Goal: Information Seeking & Learning: Find contact information

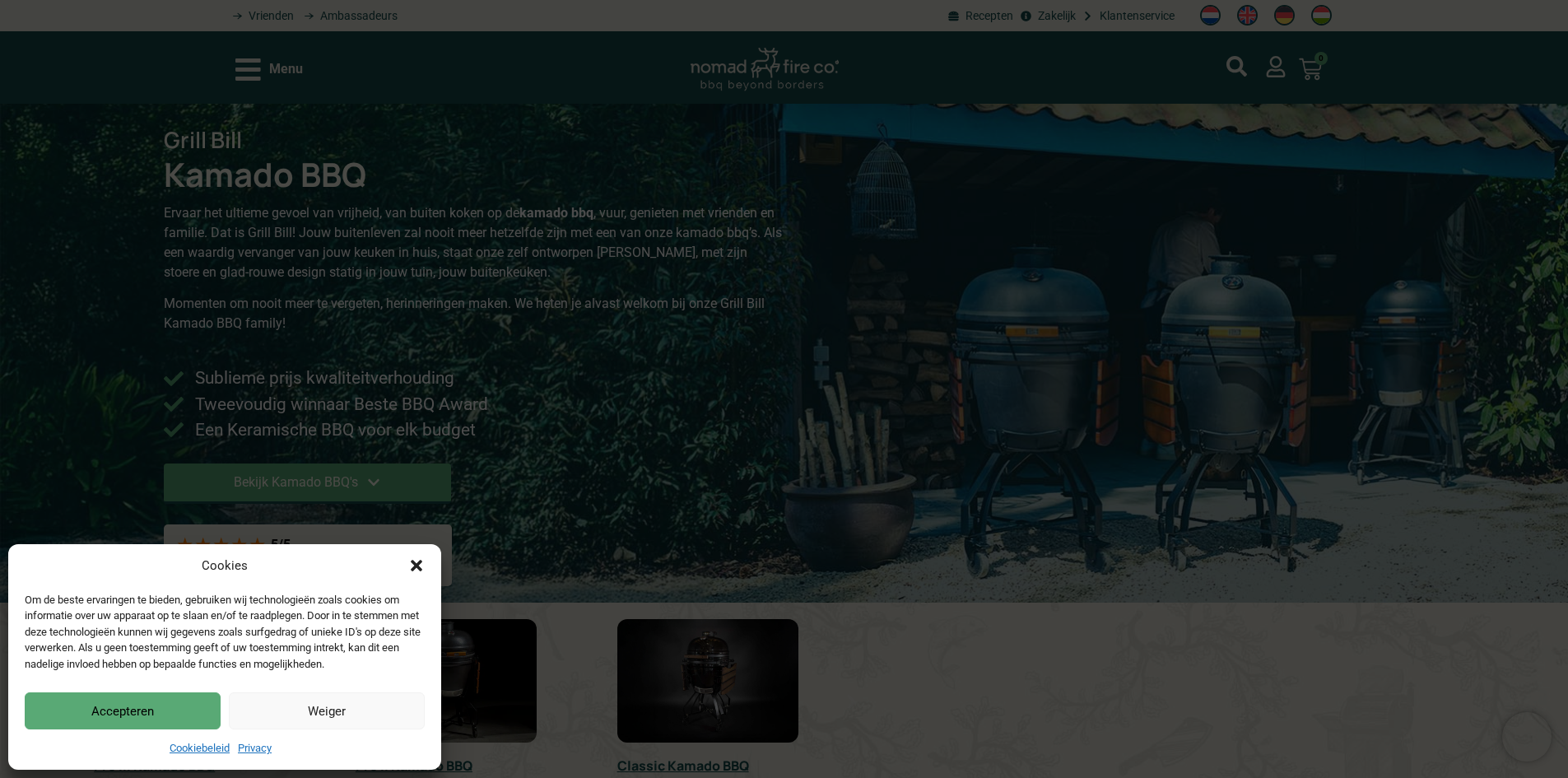
click at [78, 712] on button "Accepteren" at bounding box center [122, 710] width 196 height 37
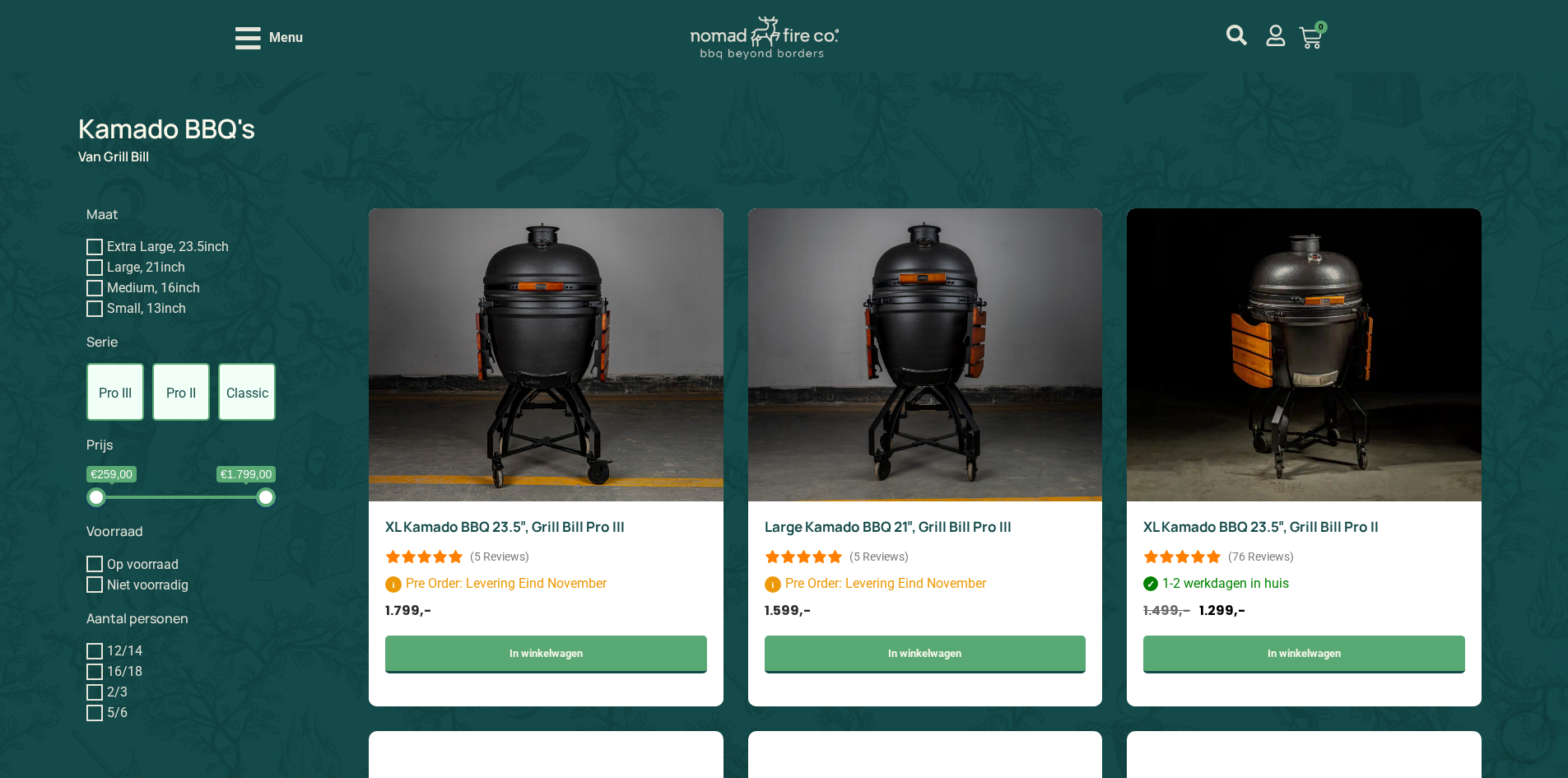
scroll to position [823, 0]
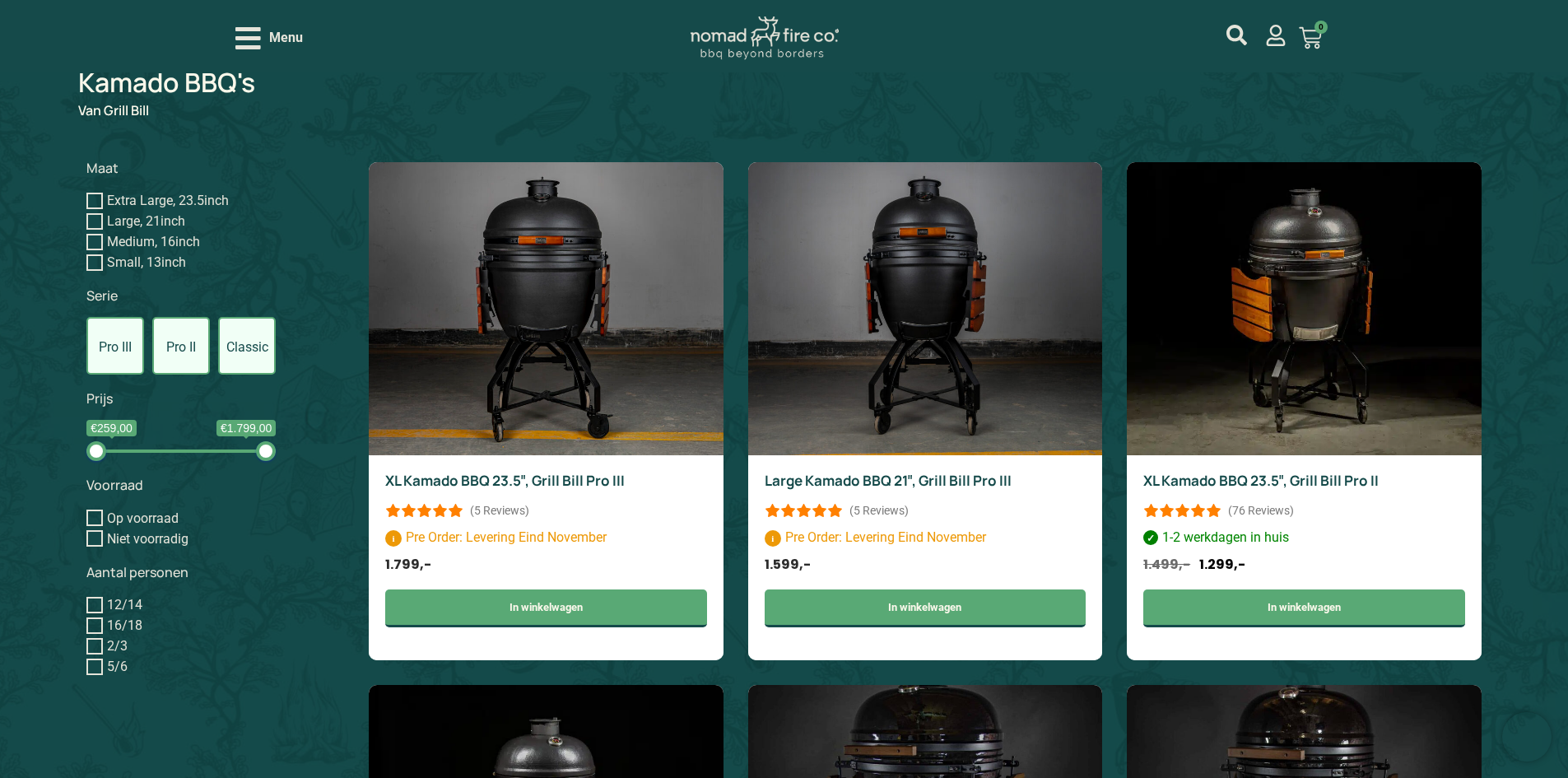
click at [93, 257] on input "Small, 13inch" at bounding box center [94, 262] width 17 height 17
checkbox input "true"
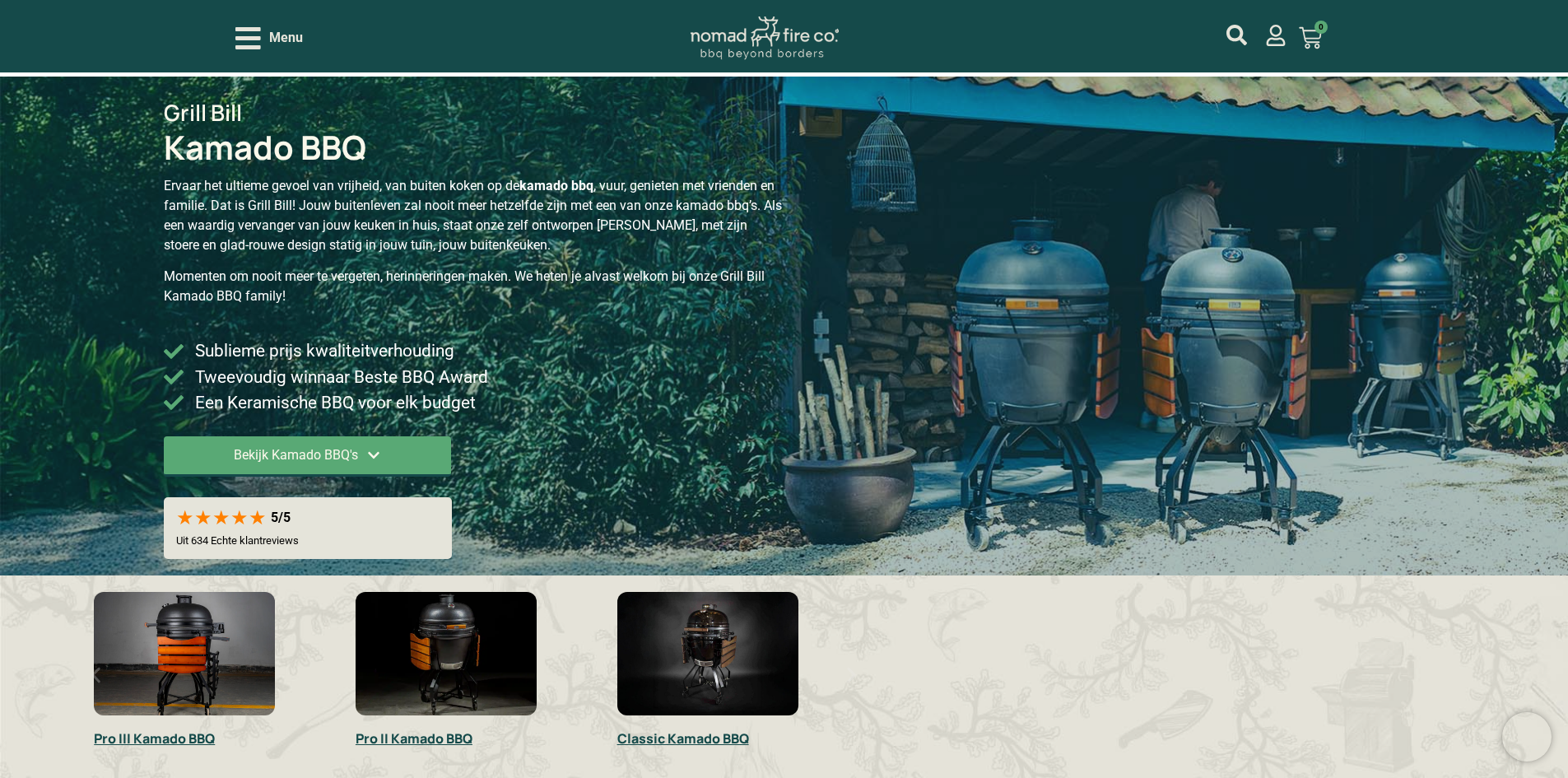
scroll to position [14, 0]
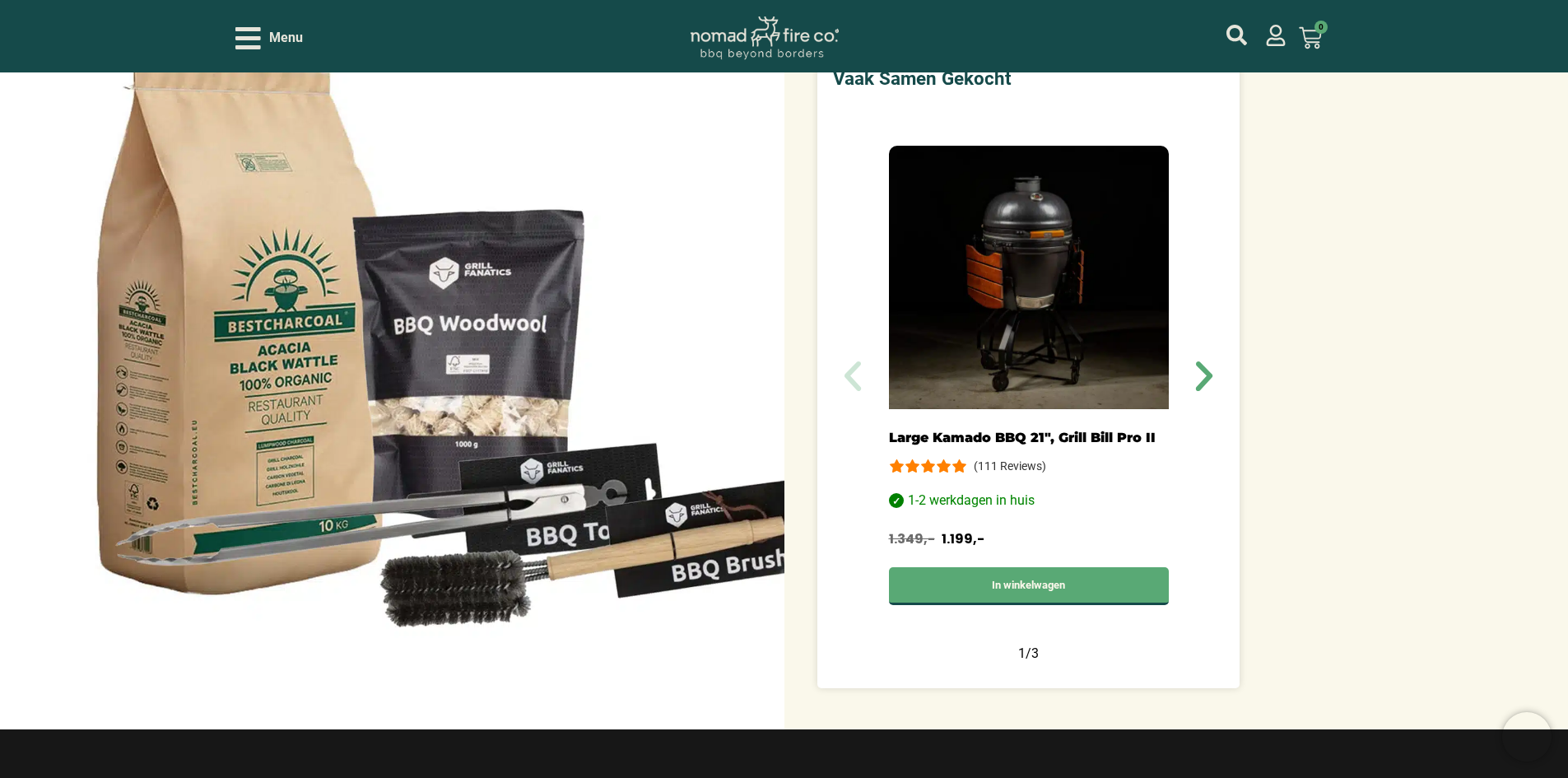
scroll to position [576, 0]
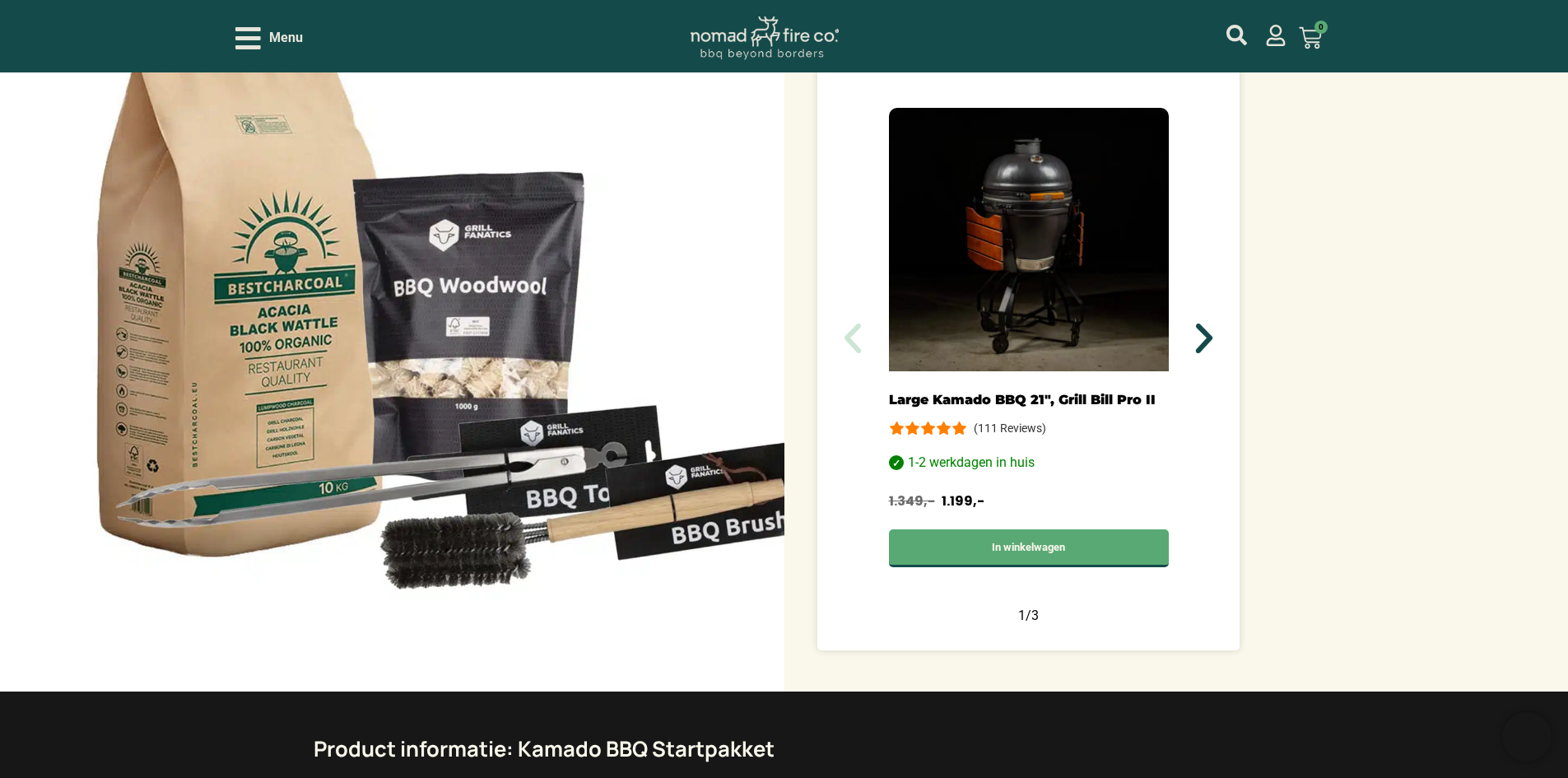
click at [1203, 333] on icon "Volgende slide" at bounding box center [1204, 338] width 17 height 30
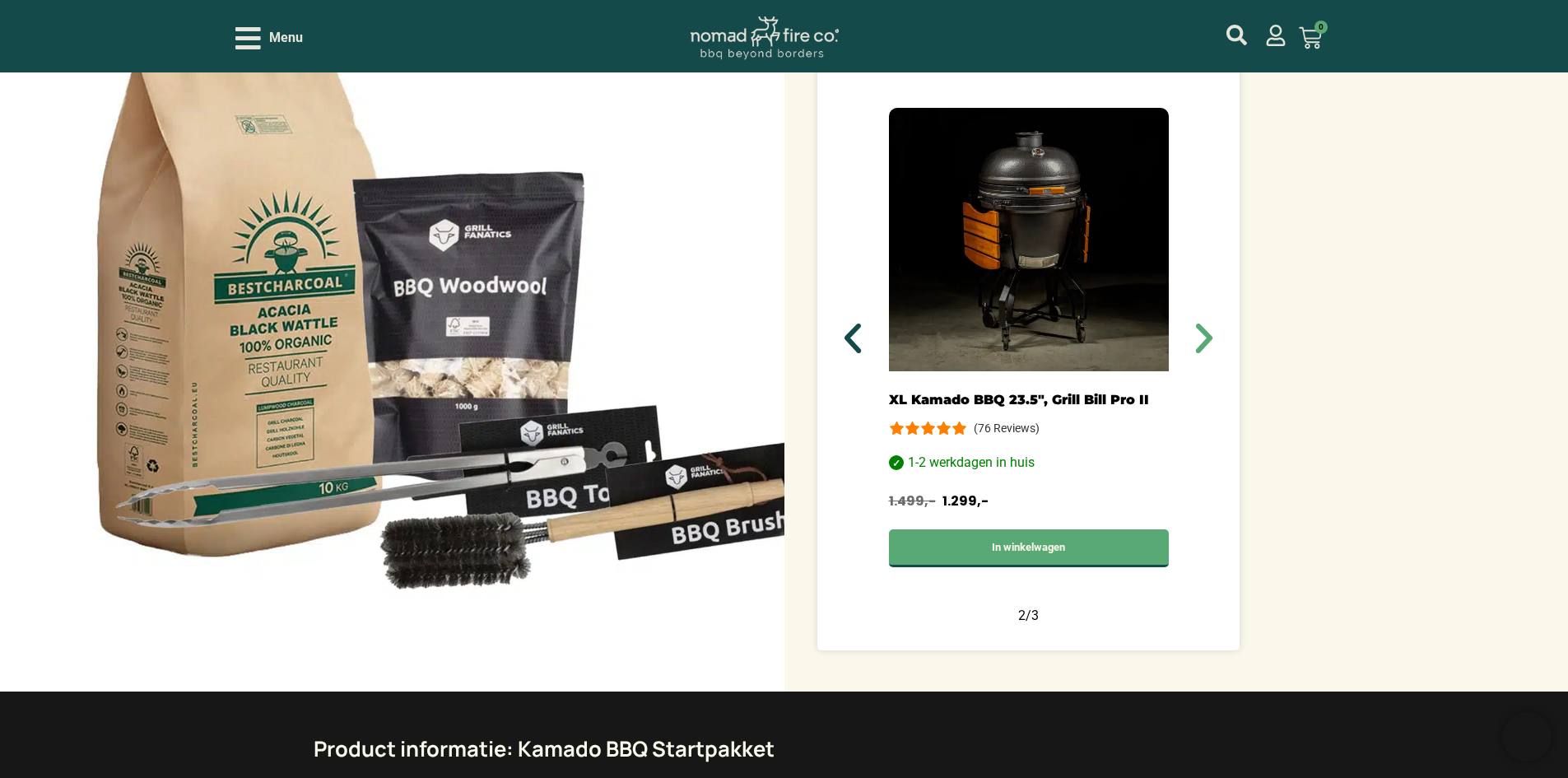
click at [863, 336] on icon "Vorige slide" at bounding box center [852, 338] width 39 height 39
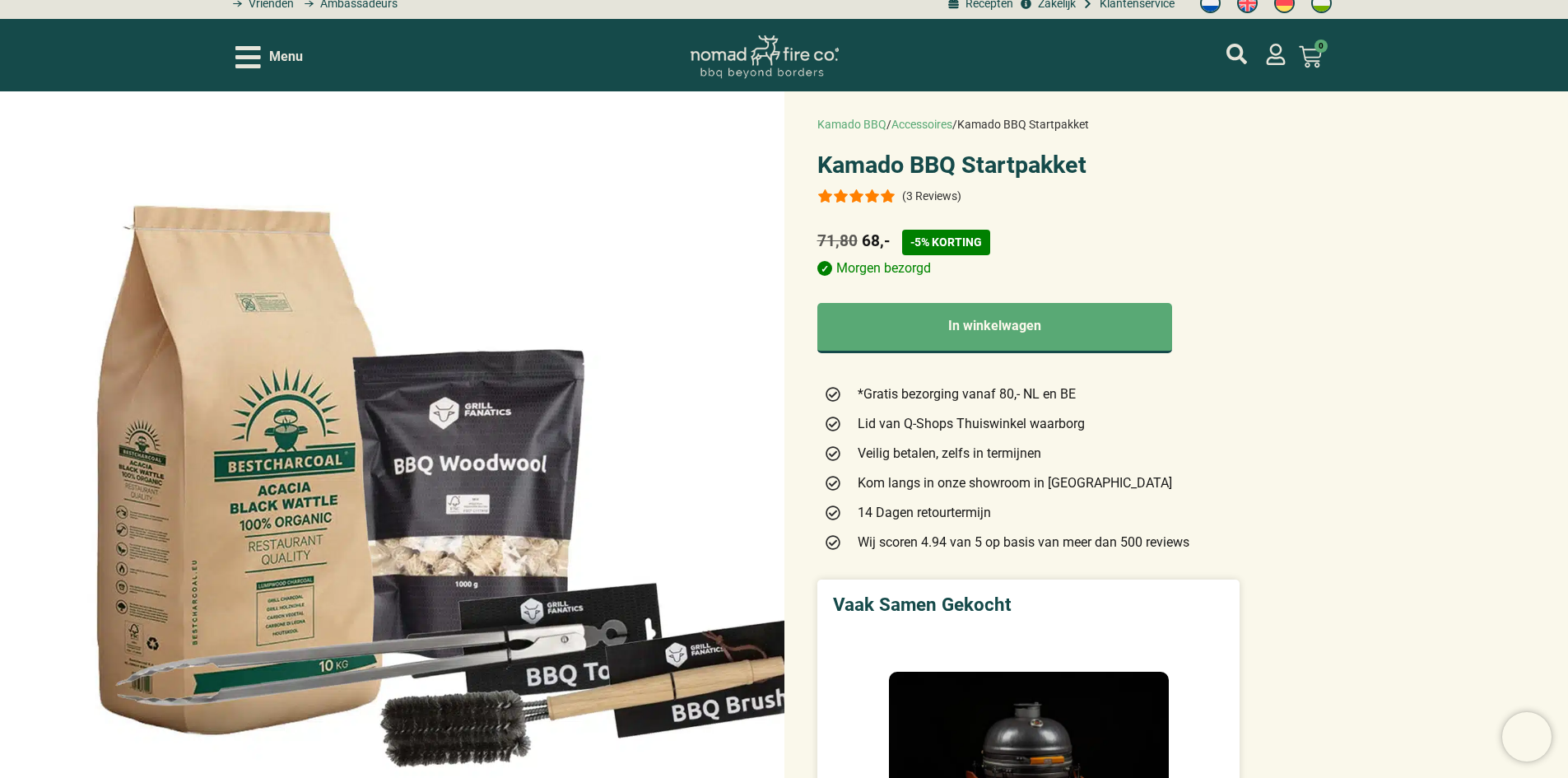
scroll to position [0, 0]
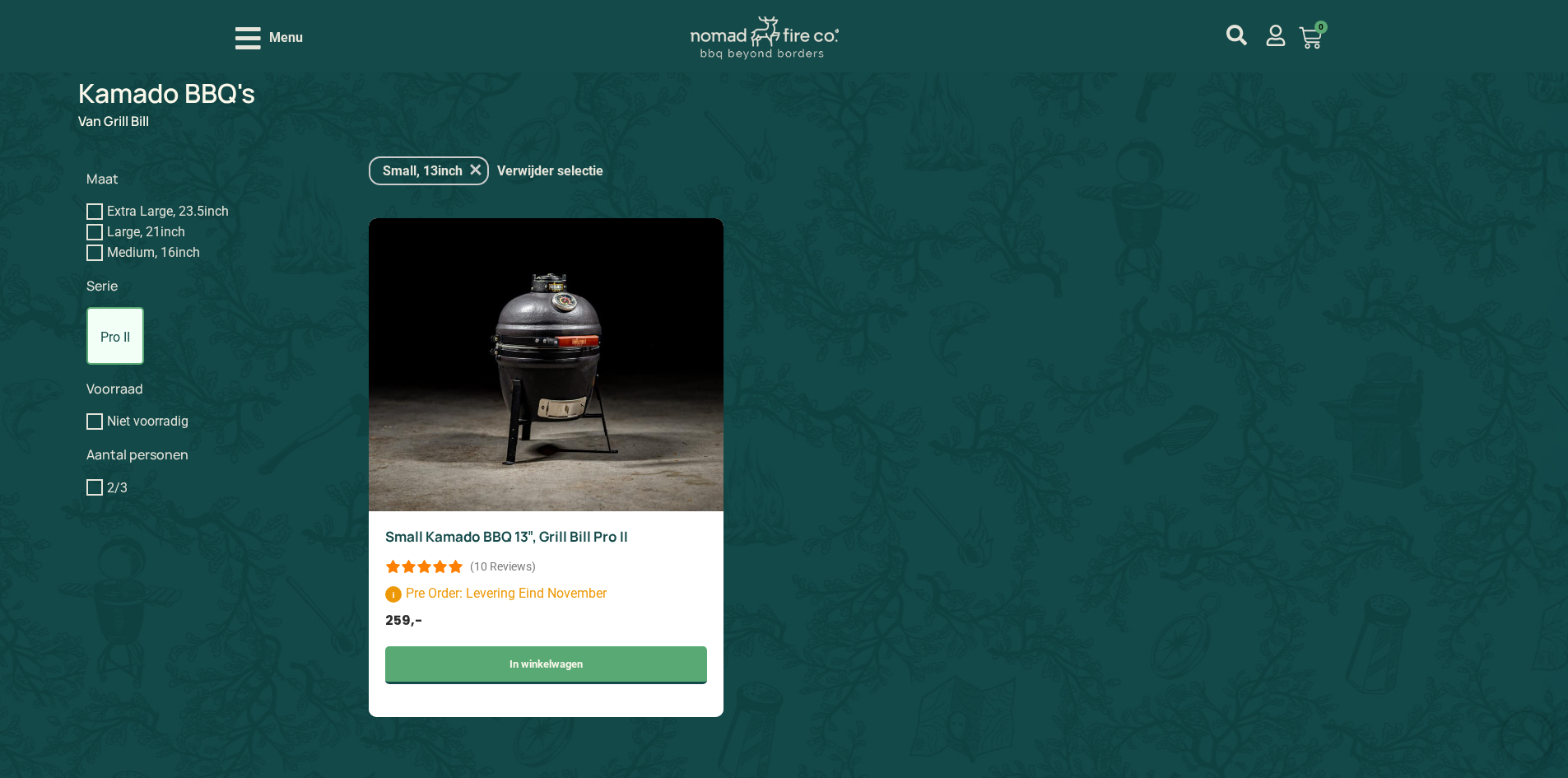
scroll to position [919, 0]
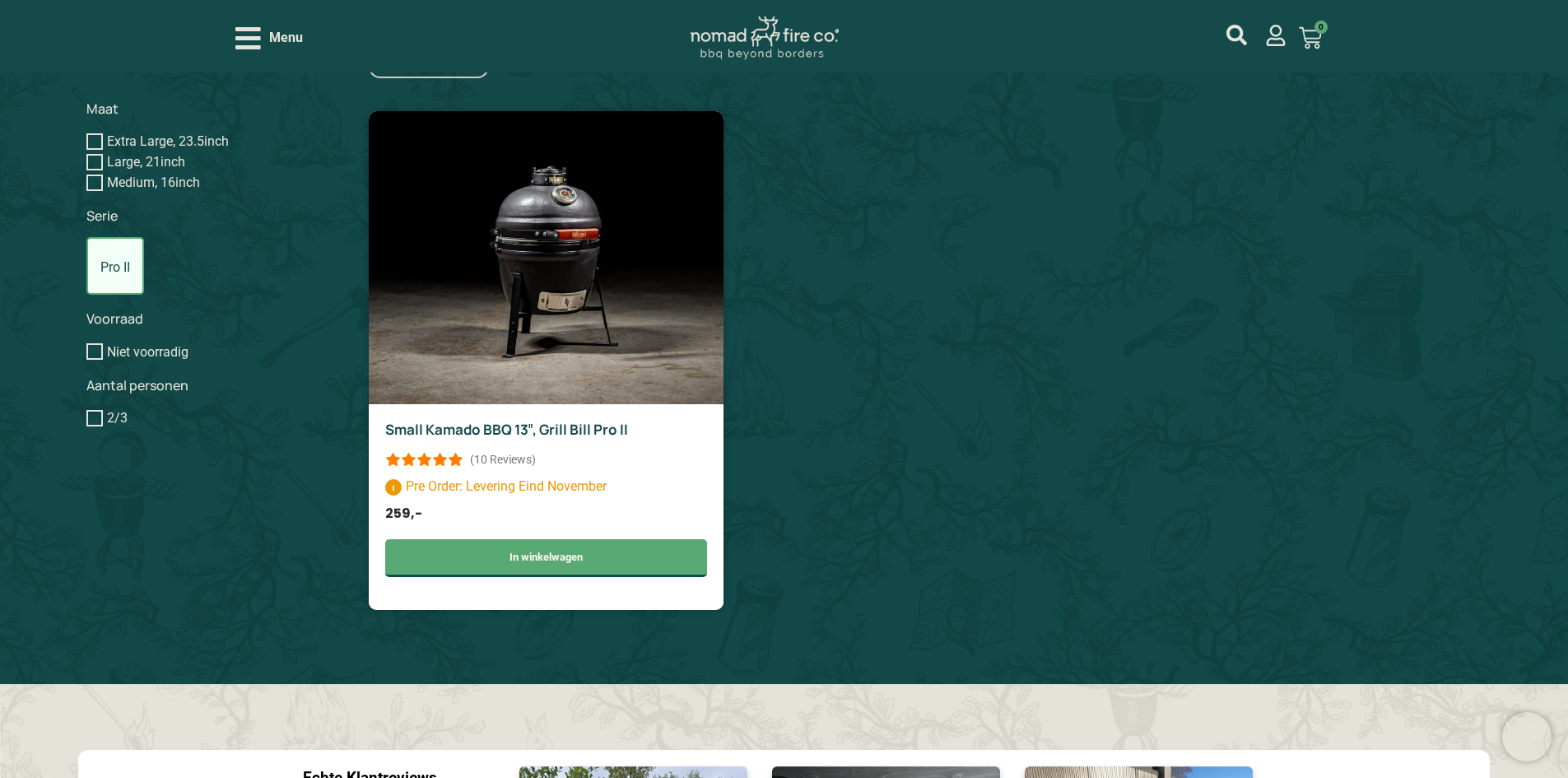
click at [512, 296] on img at bounding box center [546, 258] width 355 height 293
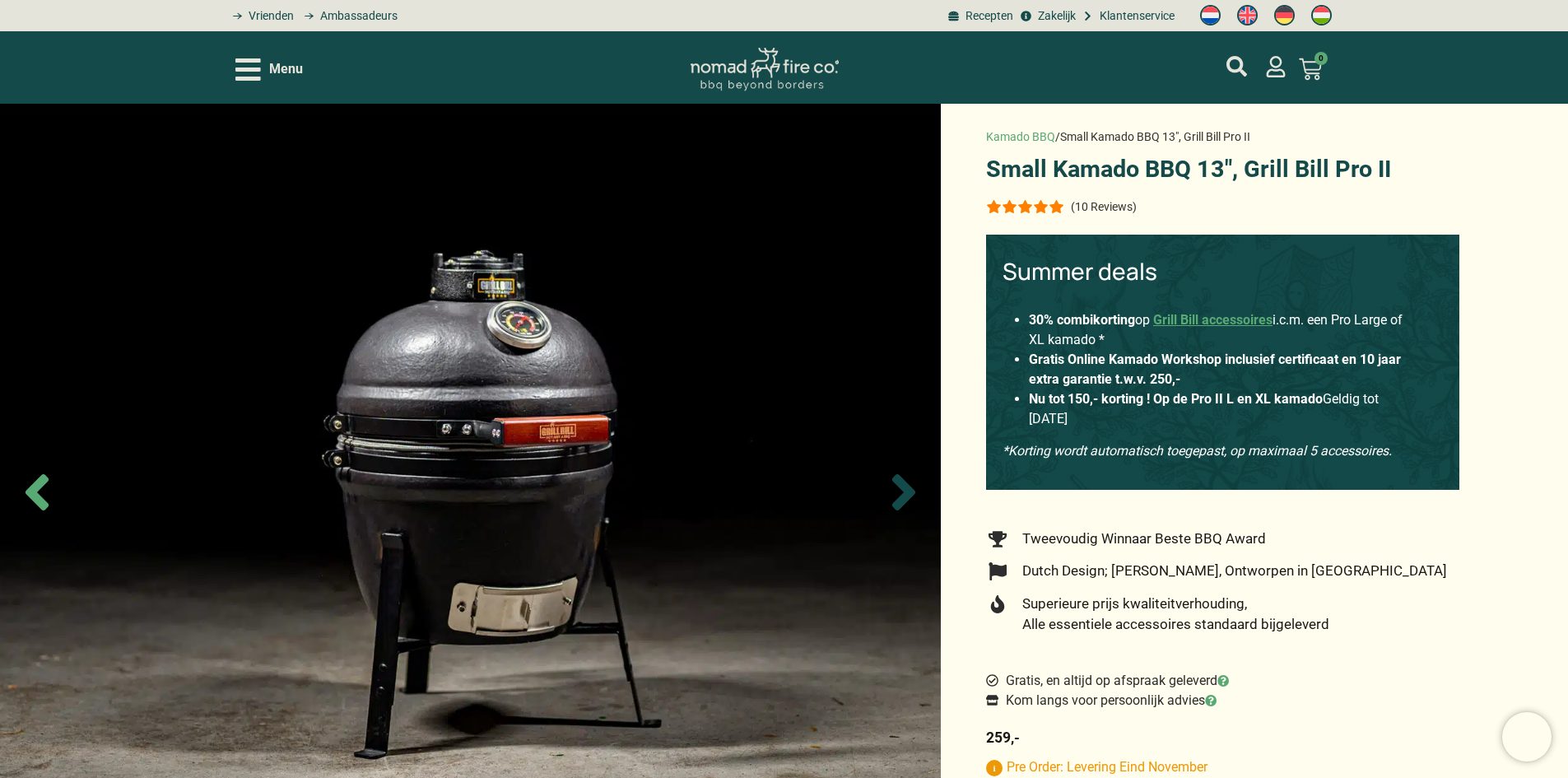
click at [901, 484] on icon "Next slide" at bounding box center [904, 492] width 23 height 37
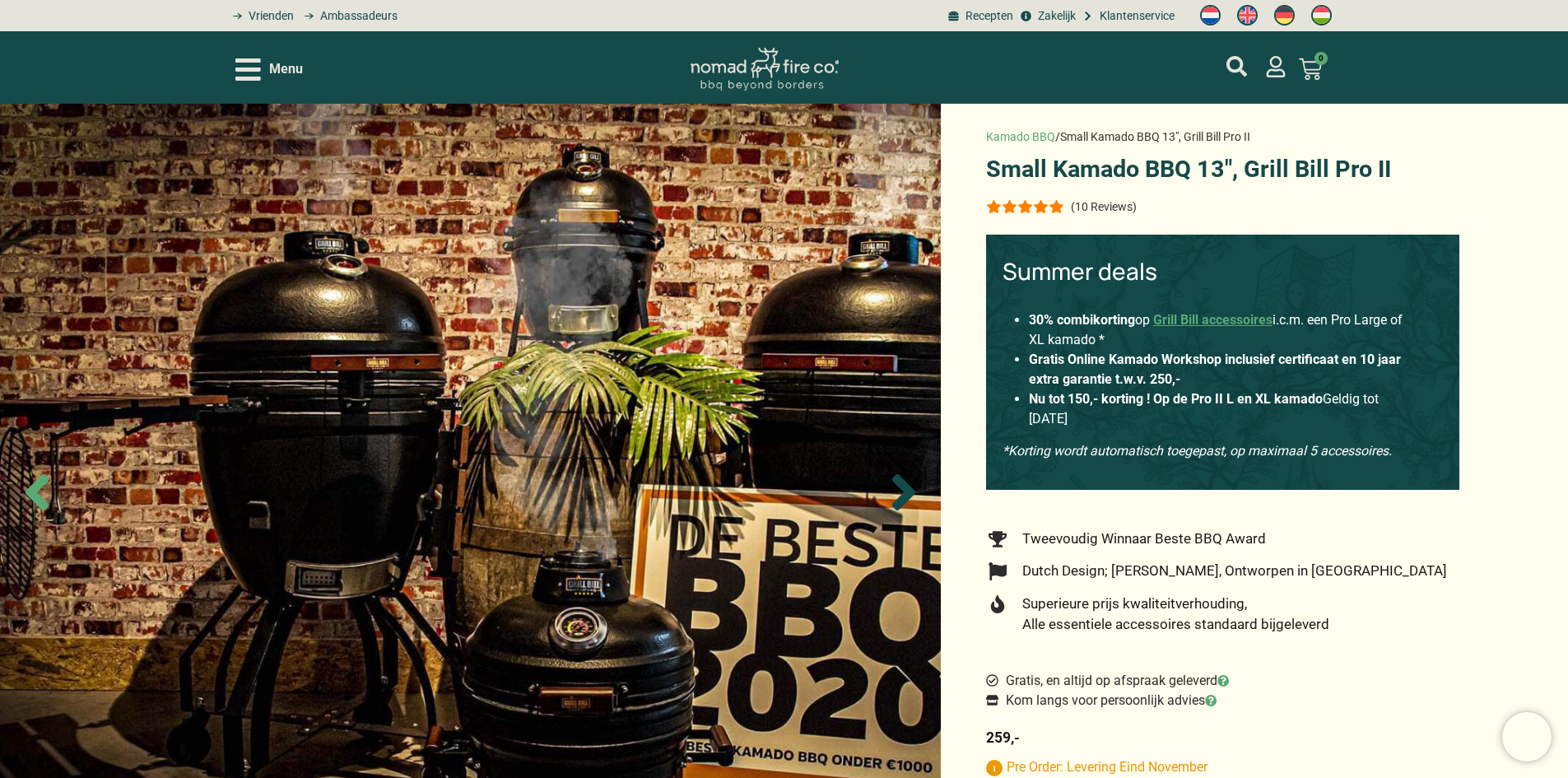
click at [906, 490] on icon "Next slide" at bounding box center [904, 492] width 23 height 37
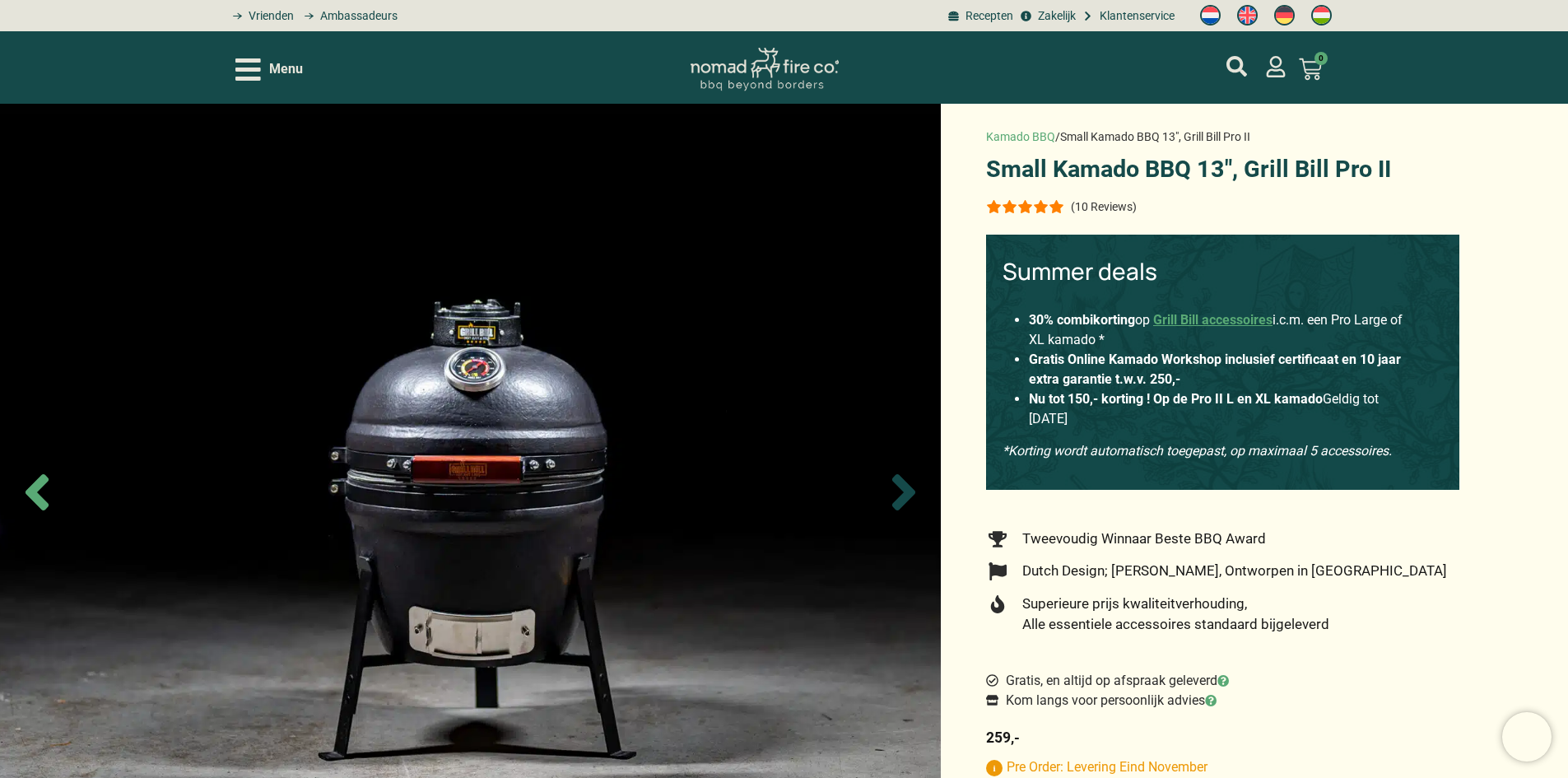
click at [906, 490] on icon "Next slide" at bounding box center [904, 492] width 23 height 37
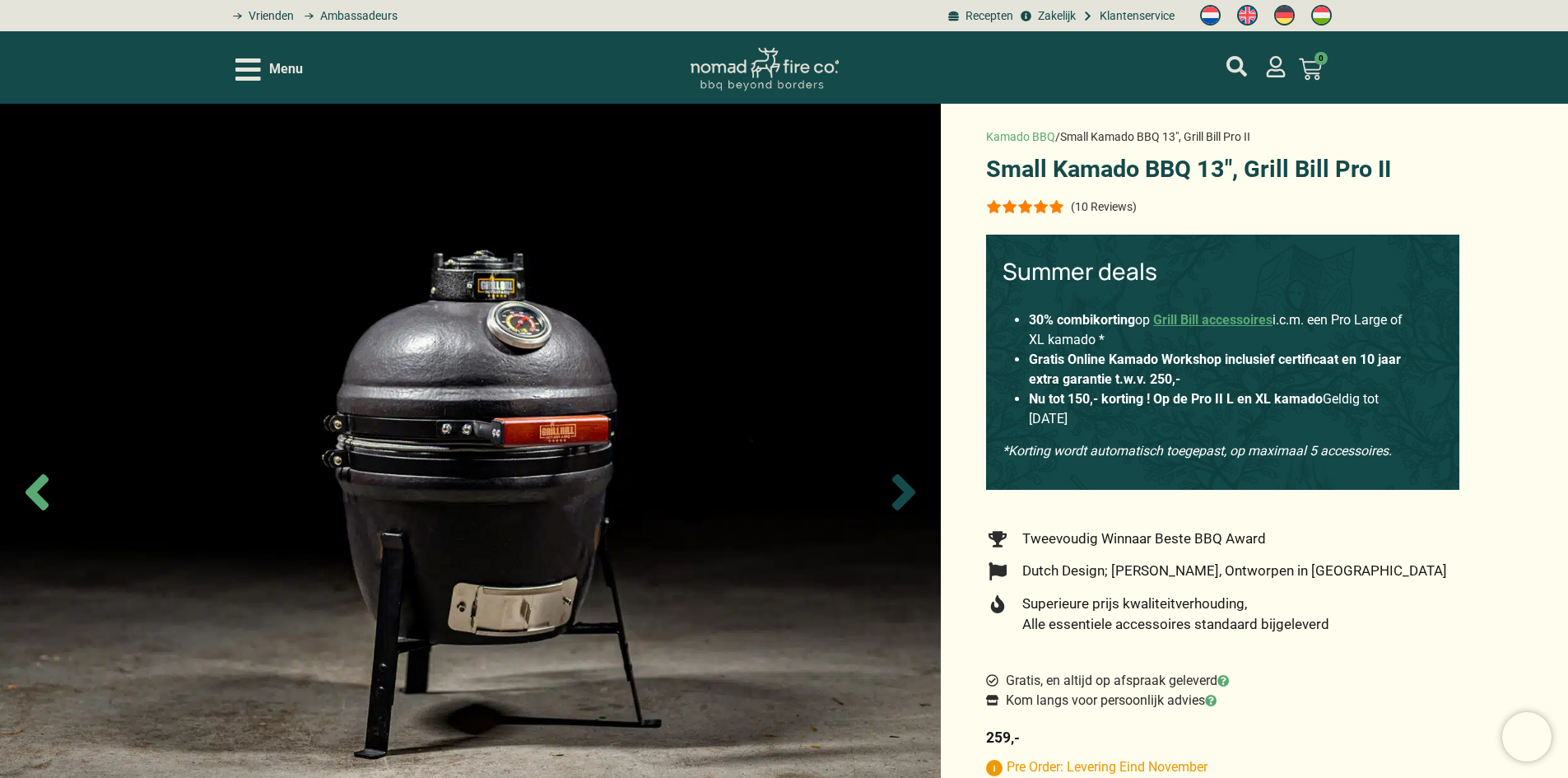
click at [906, 491] on icon "Next slide" at bounding box center [904, 492] width 23 height 37
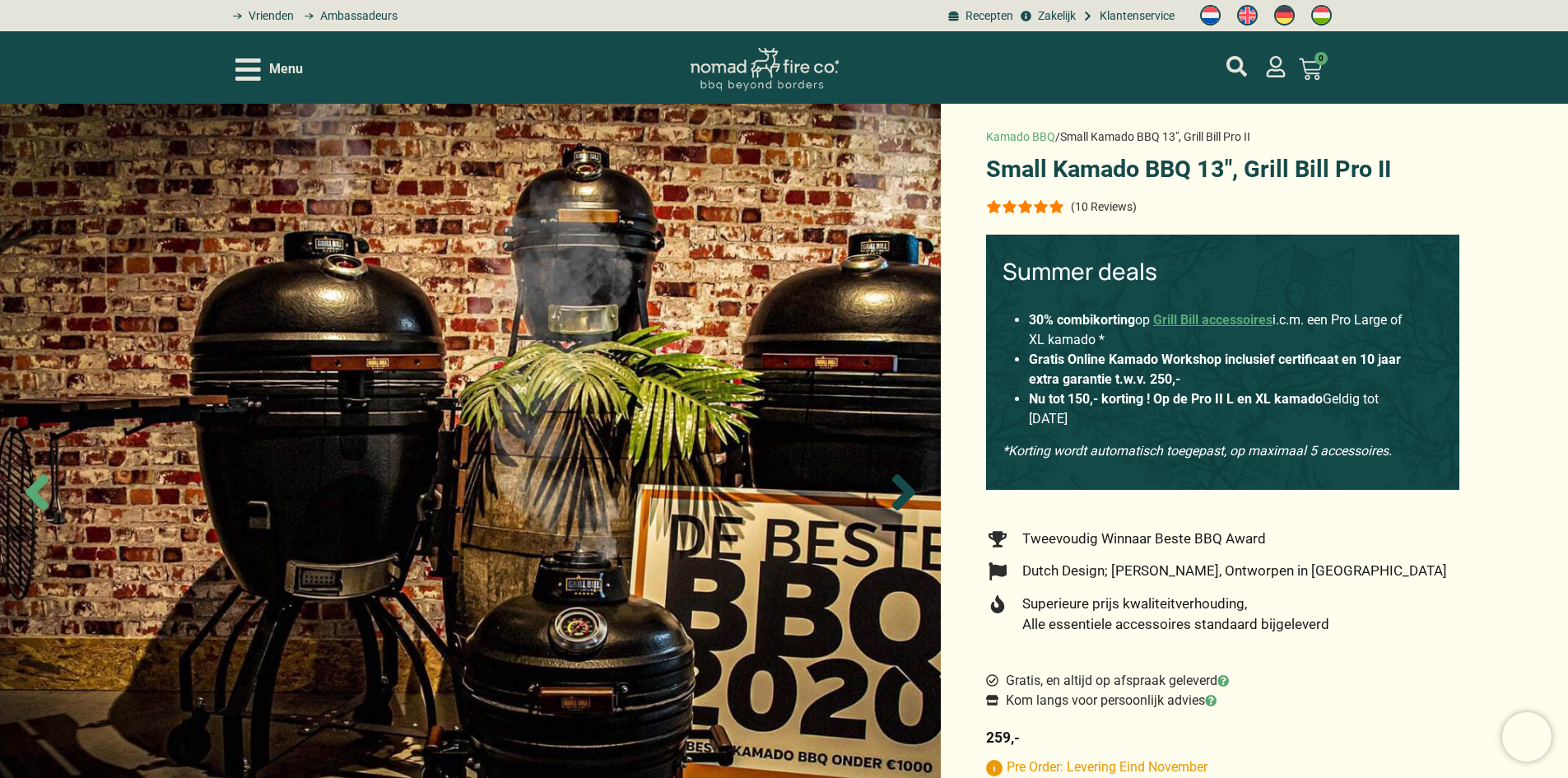
click at [906, 491] on icon "Next slide" at bounding box center [904, 492] width 23 height 37
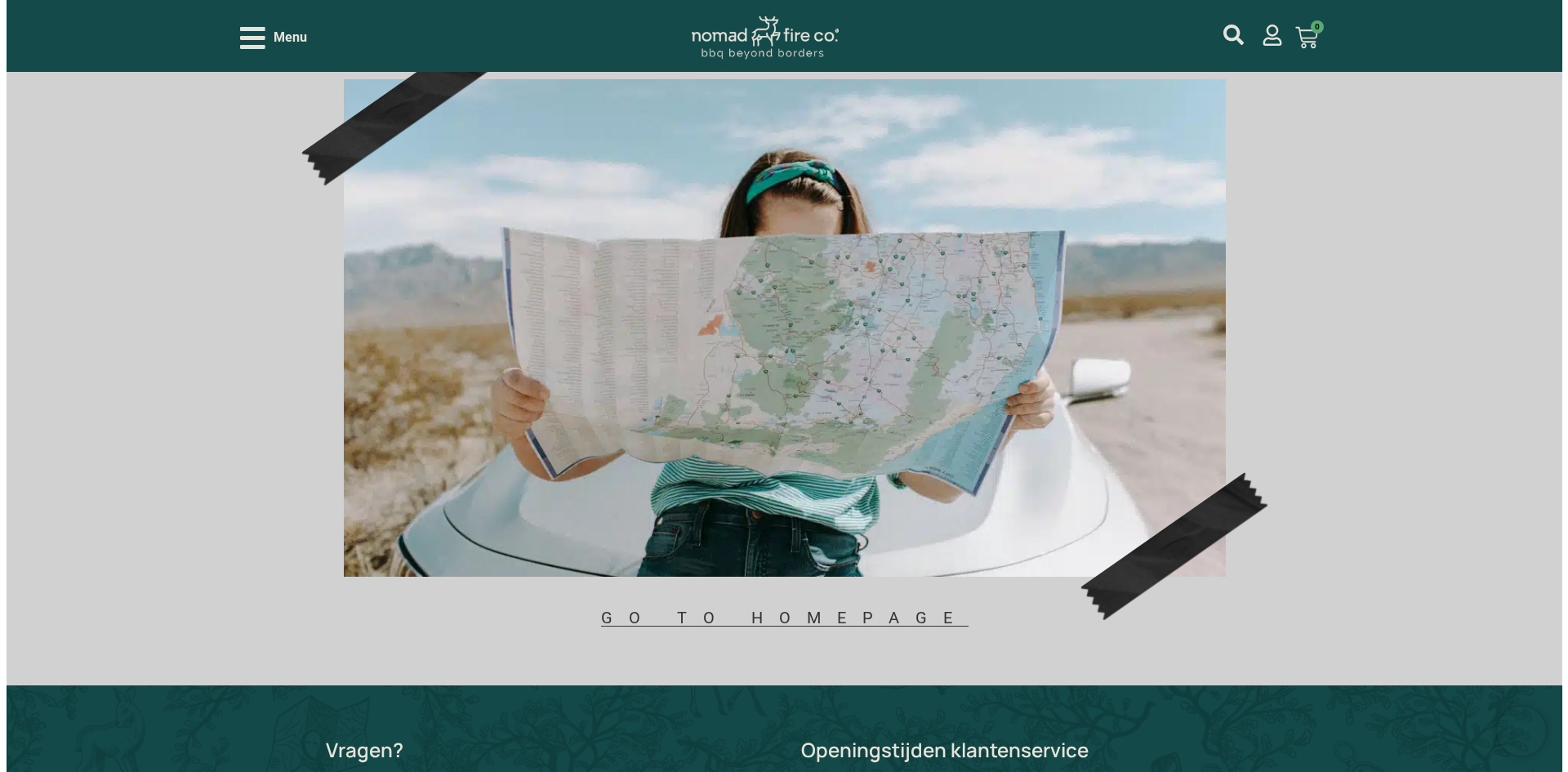
scroll to position [163, 0]
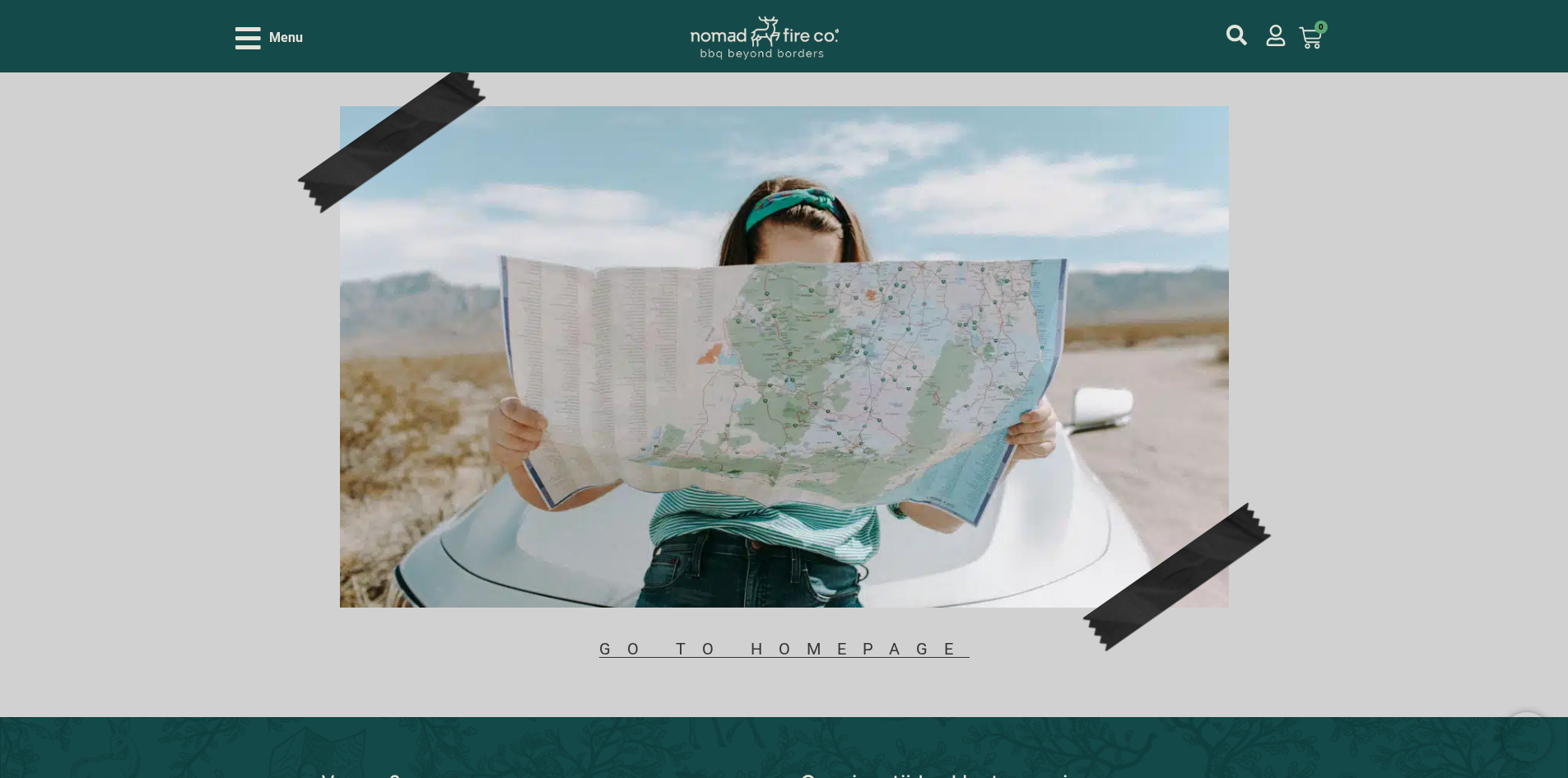
click at [245, 28] on icon "Open/Close Menu" at bounding box center [248, 38] width 25 height 23
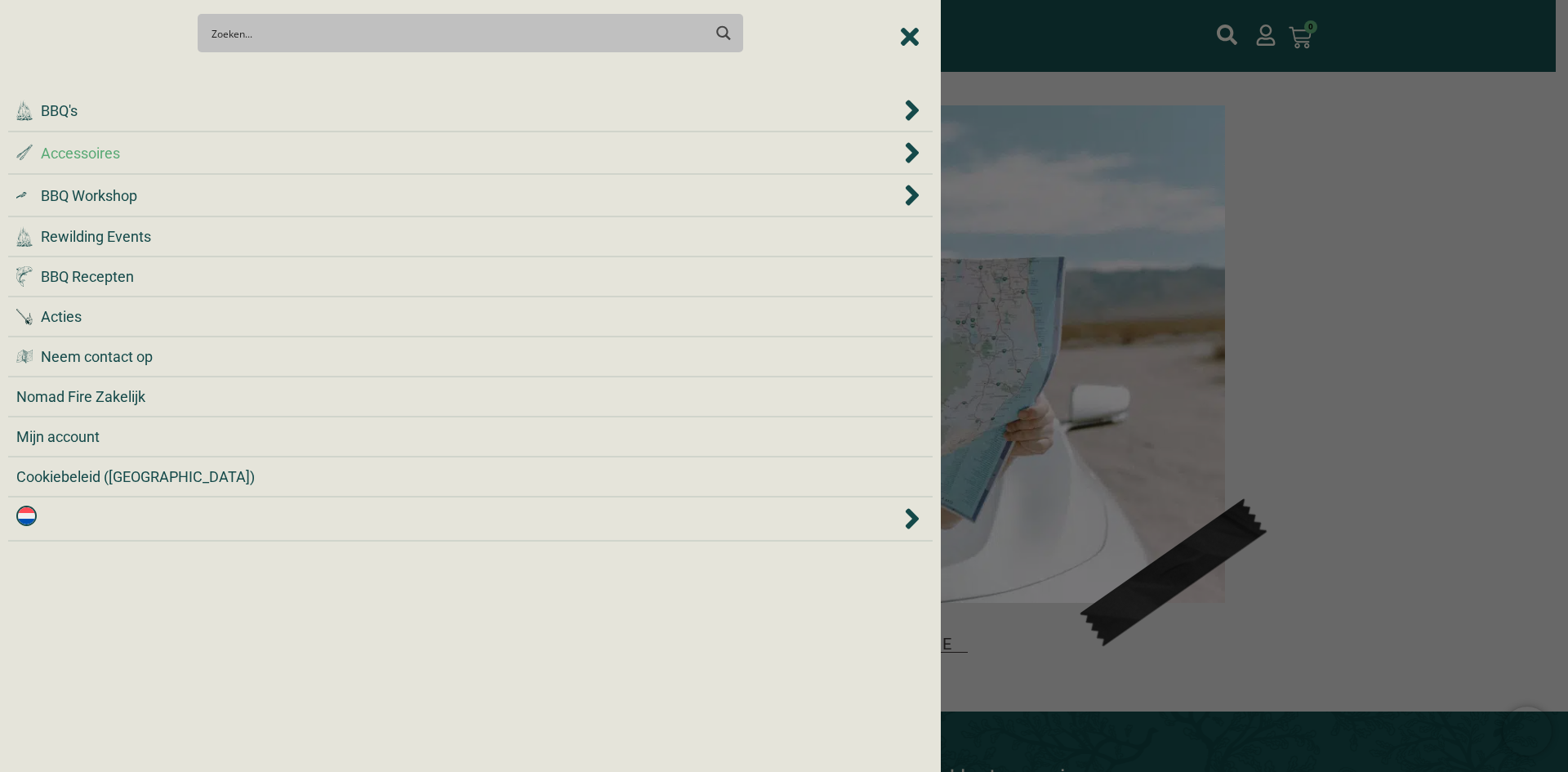
click at [95, 154] on span "Accessoires" at bounding box center [80, 153] width 80 height 22
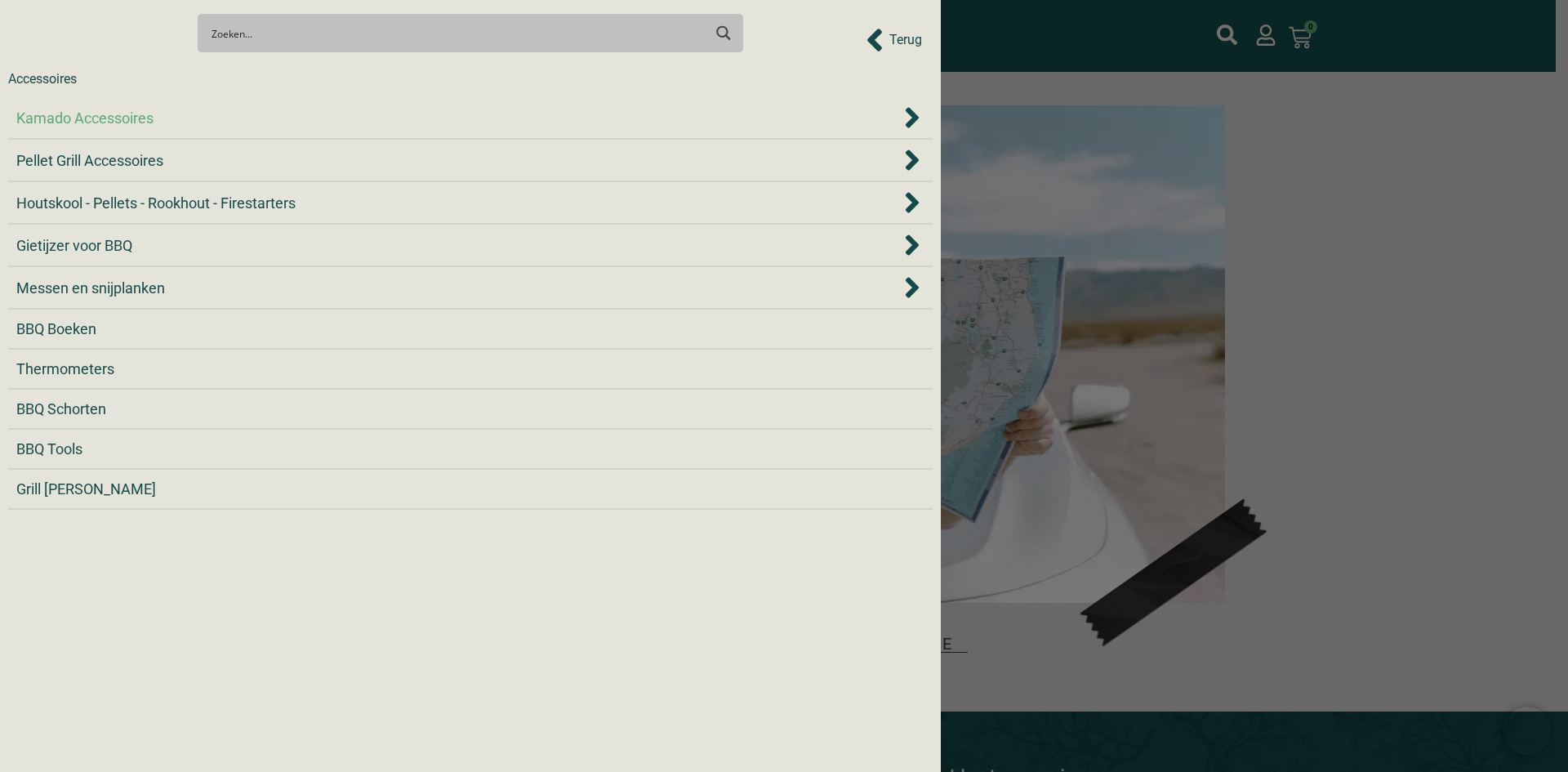
click at [59, 120] on span "Kamado Accessoires" at bounding box center [85, 118] width 138 height 22
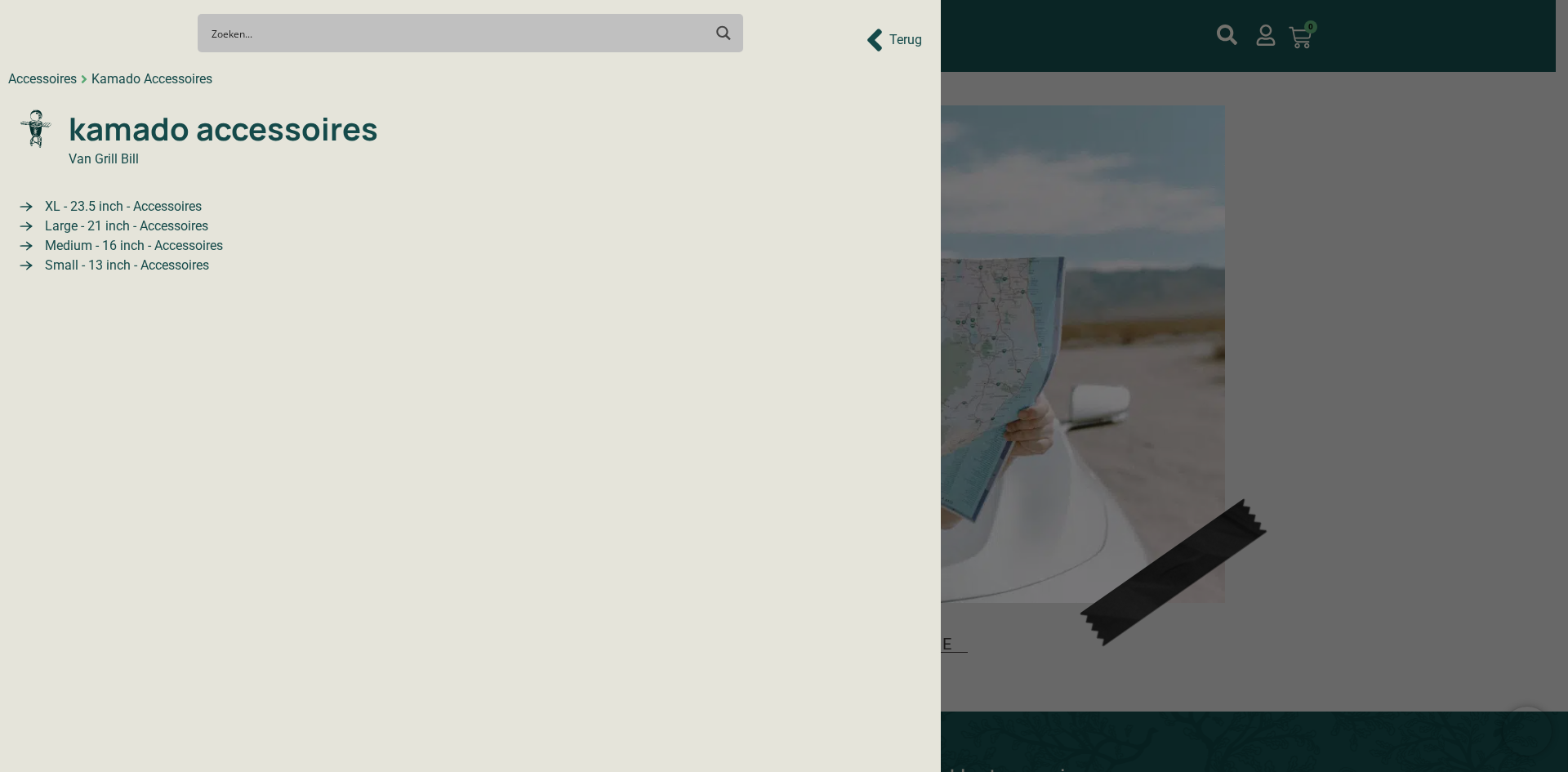
click at [112, 266] on span "Small - 13 inch - Accessoires" at bounding box center [125, 265] width 169 height 20
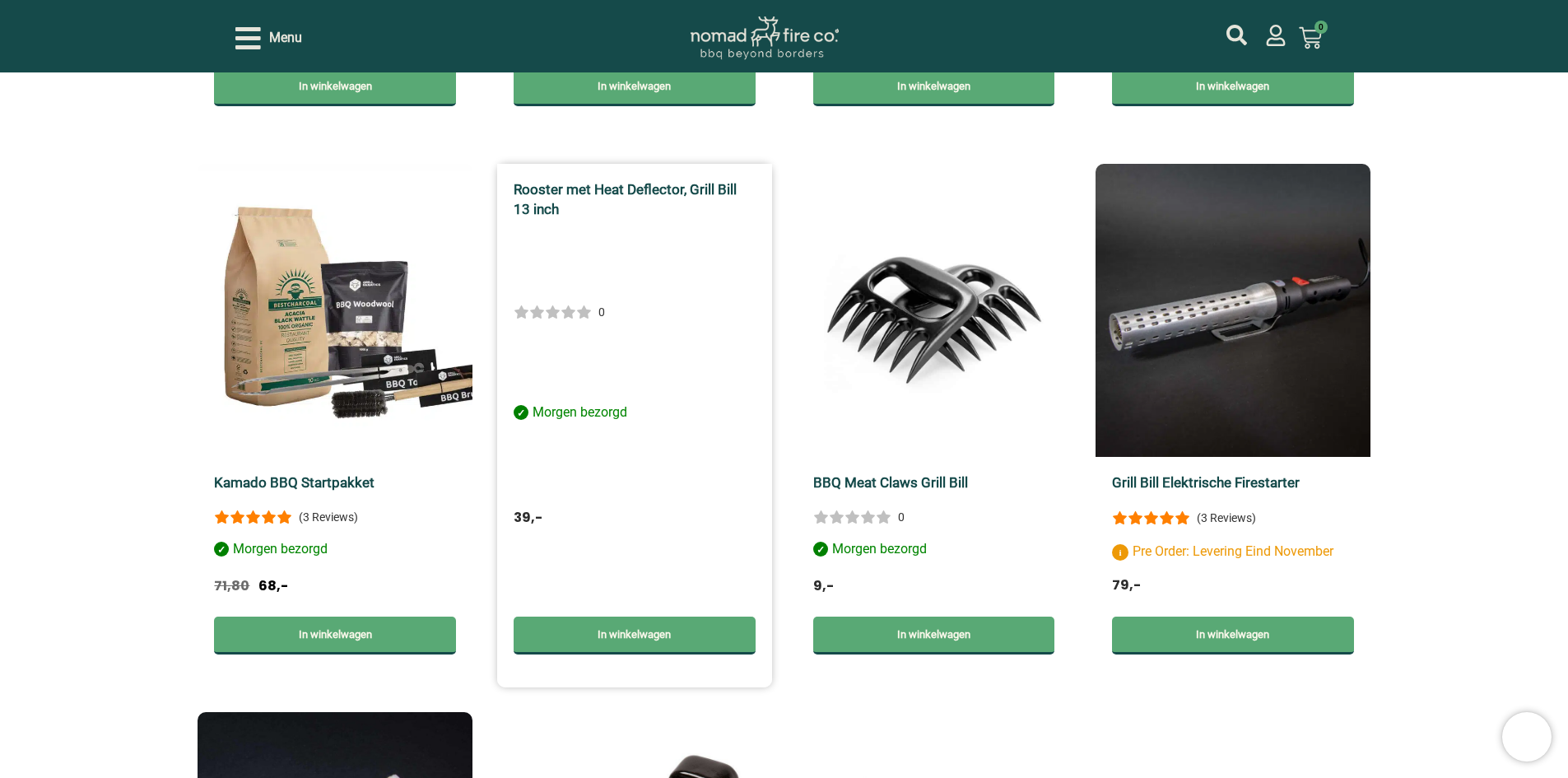
scroll to position [987, 0]
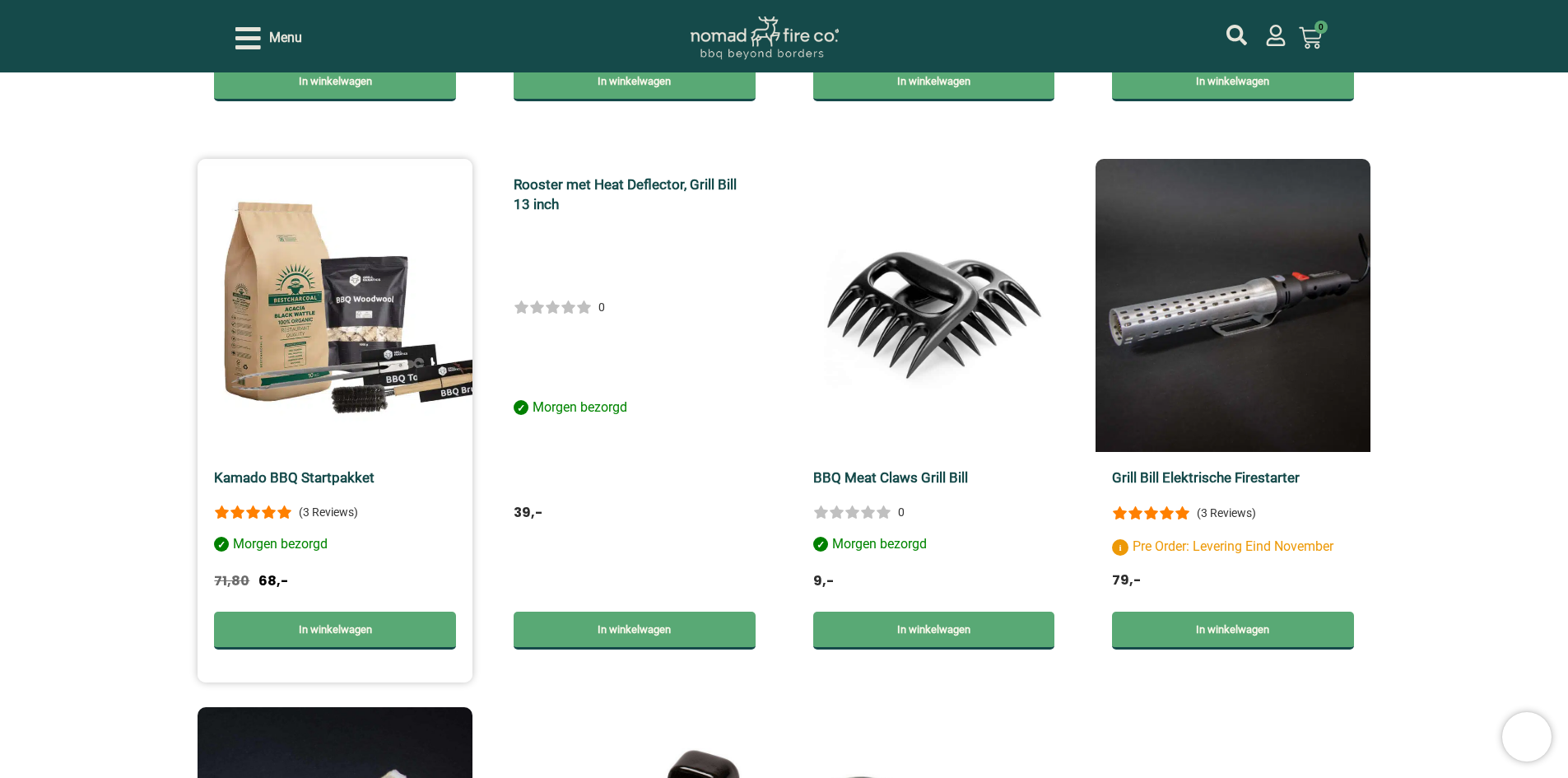
click at [334, 327] on img at bounding box center [335, 305] width 275 height 293
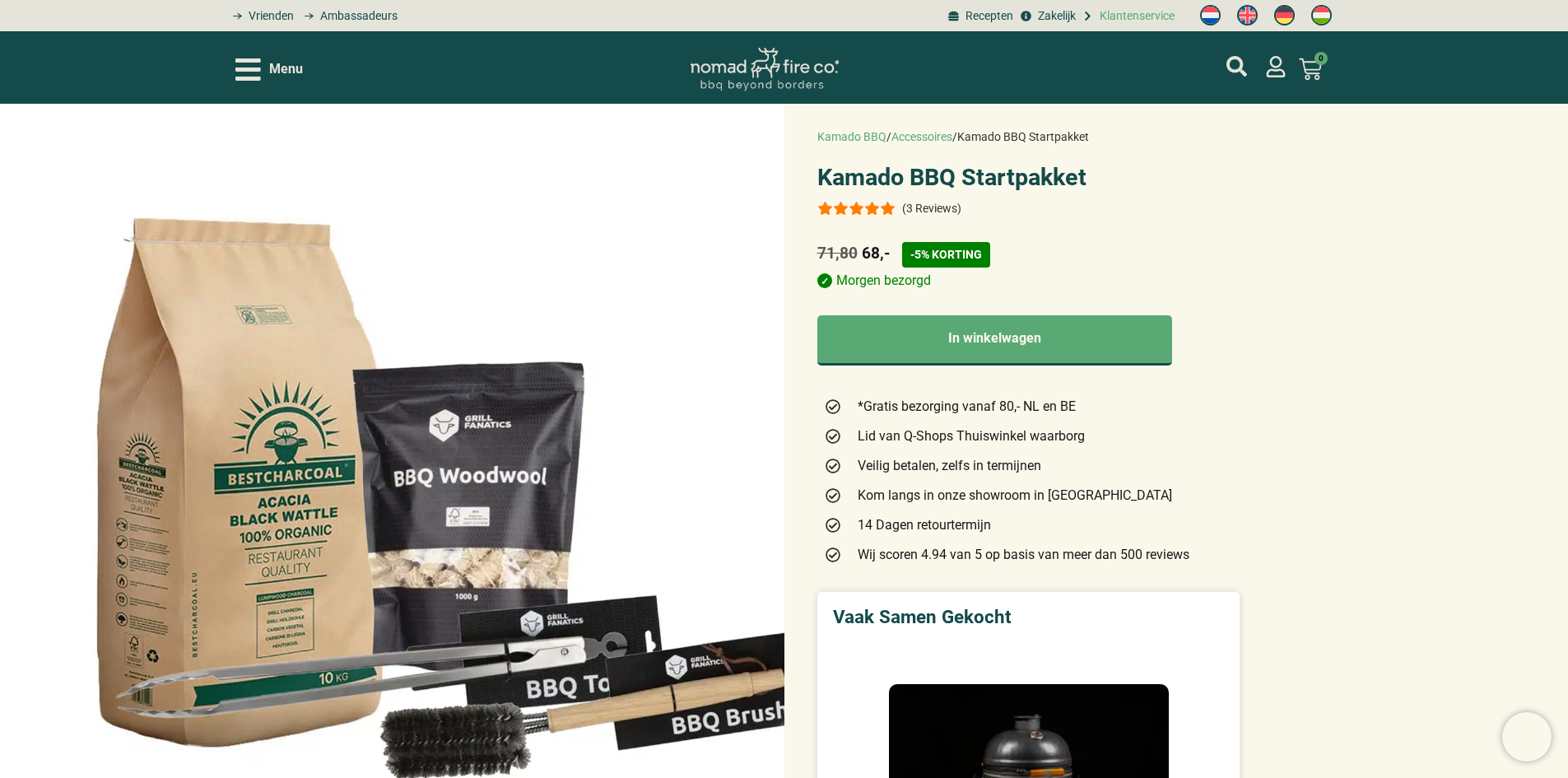
click at [1130, 17] on span "Klantenservice" at bounding box center [1135, 17] width 79 height 17
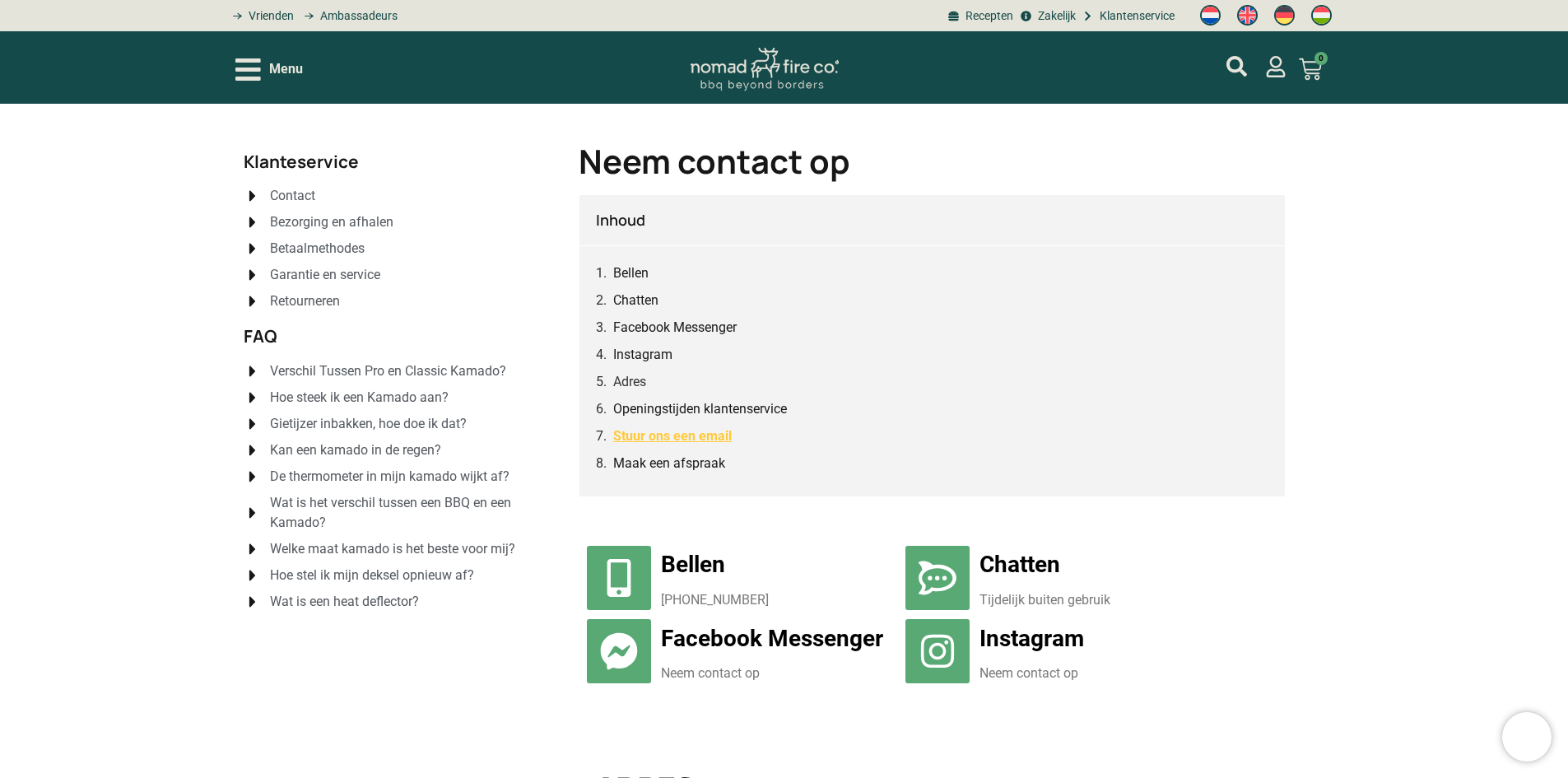
click at [645, 437] on link "Stuur ons een email" at bounding box center [673, 436] width 119 height 21
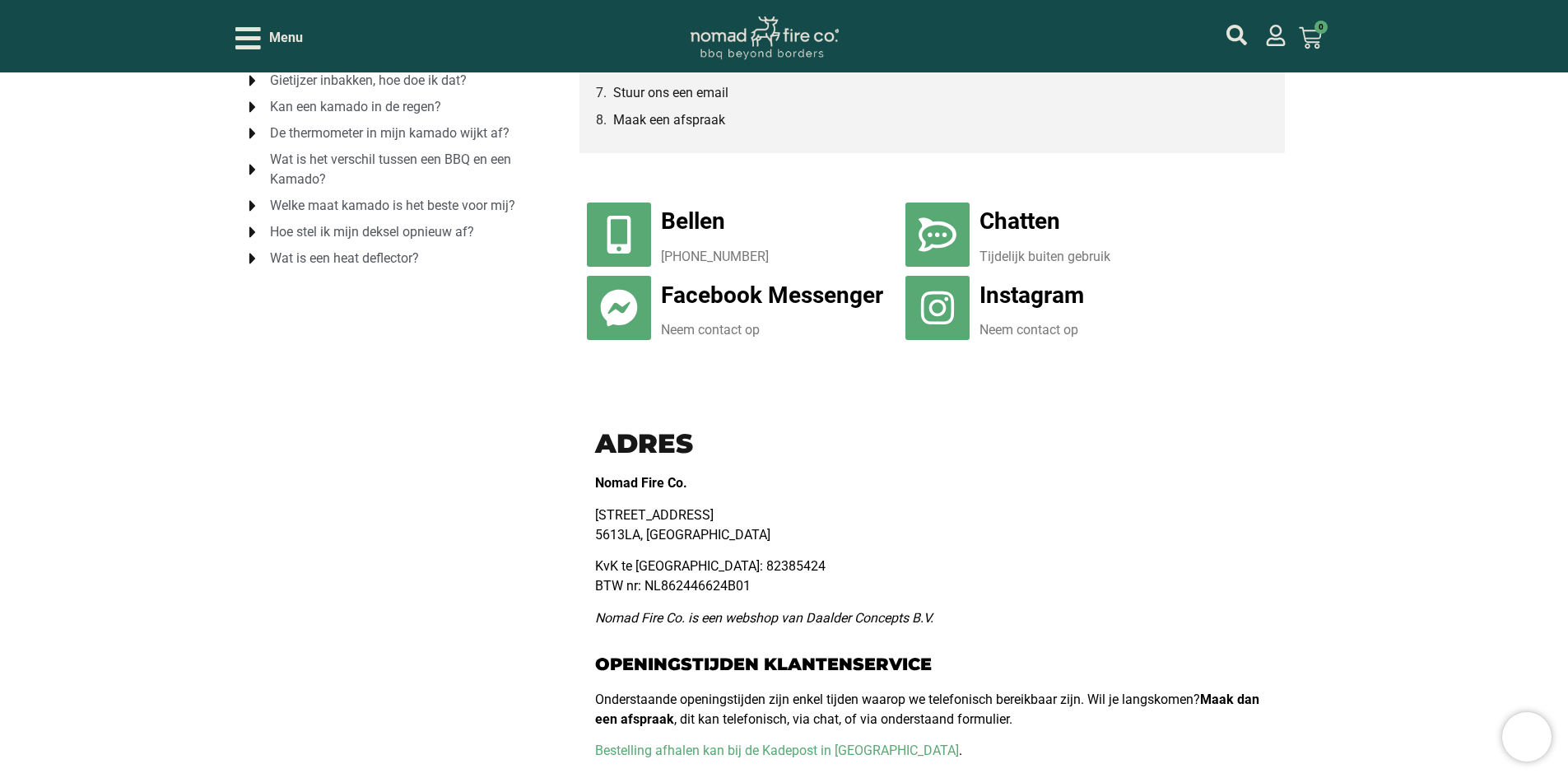
scroll to position [260, 0]
